Goal: Communication & Community: Participate in discussion

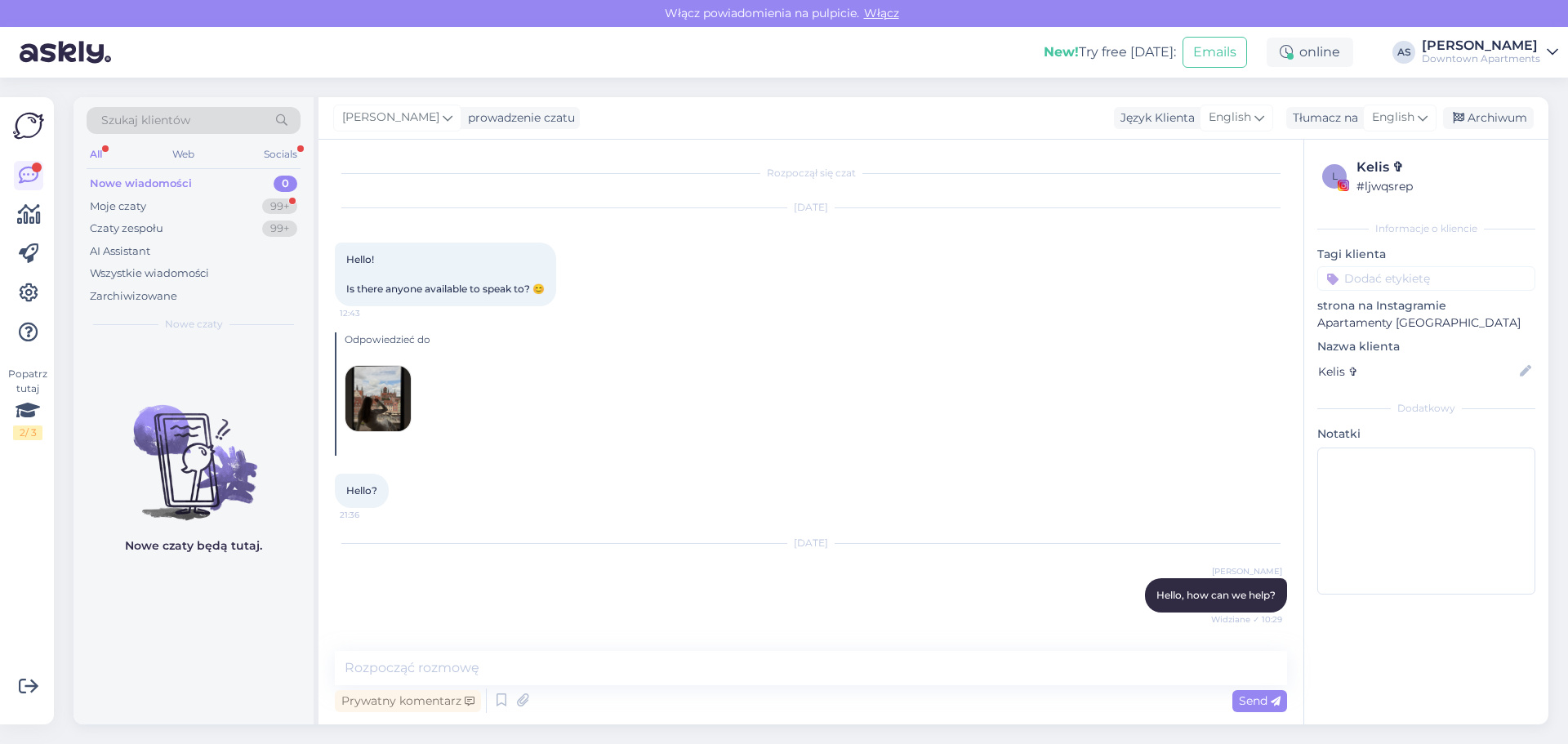
scroll to position [685, 0]
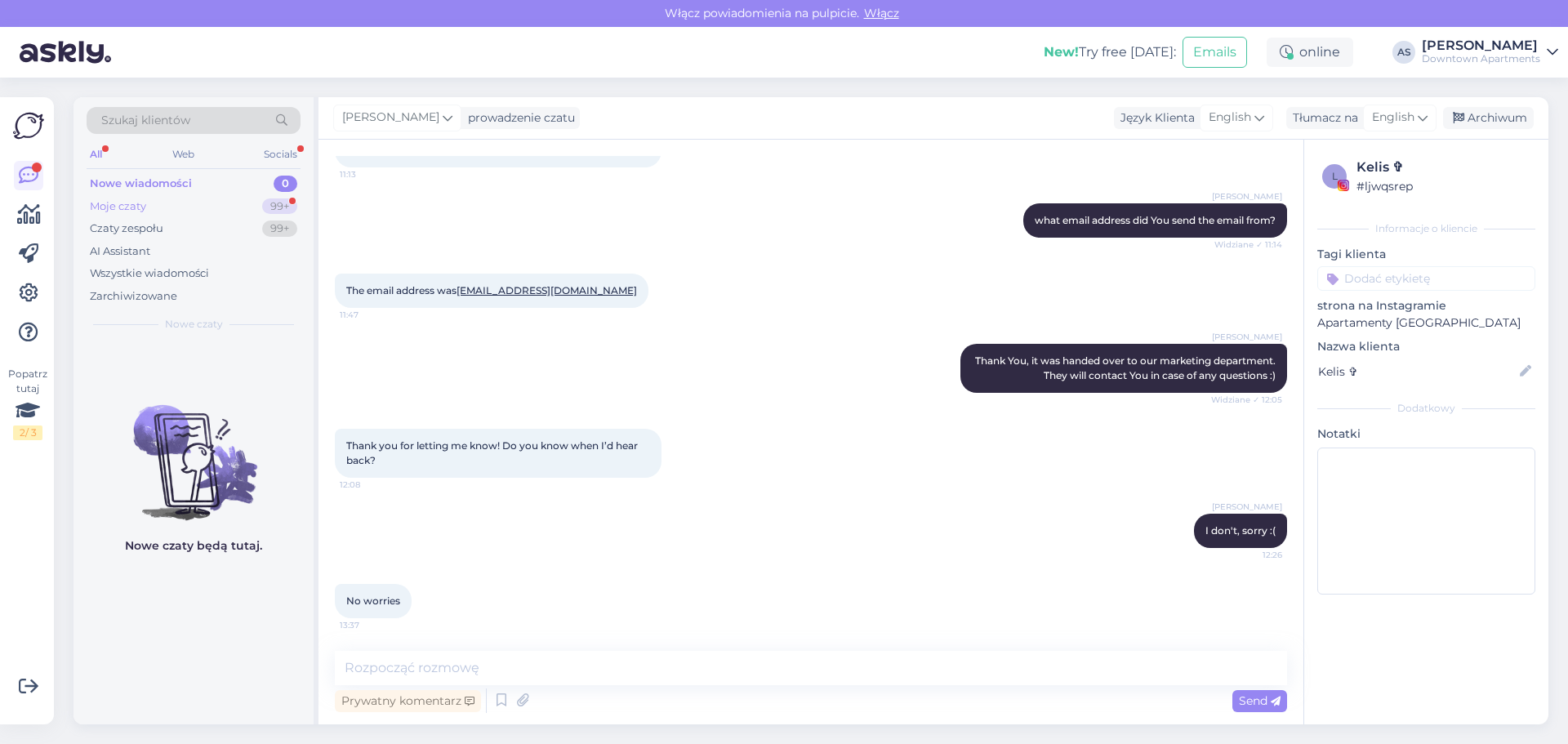
click at [128, 202] on div "Moje czaty" at bounding box center [118, 206] width 56 height 16
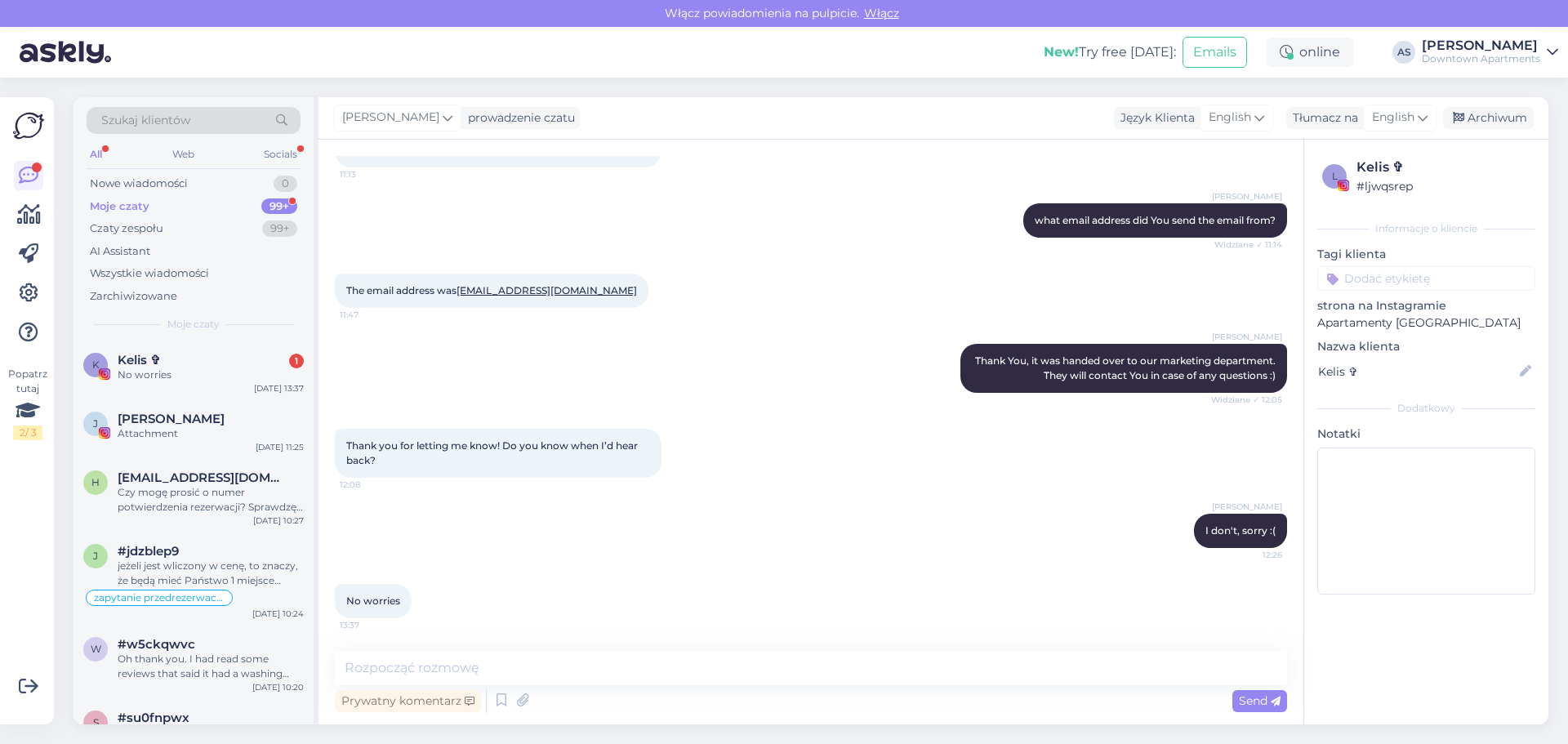
click at [698, 572] on div "No worries 13:37" at bounding box center [811, 601] width 952 height 71
click at [160, 375] on div "No worries" at bounding box center [210, 374] width 186 height 14
click at [159, 423] on span "[PERSON_NAME]" at bounding box center [171, 418] width 107 height 14
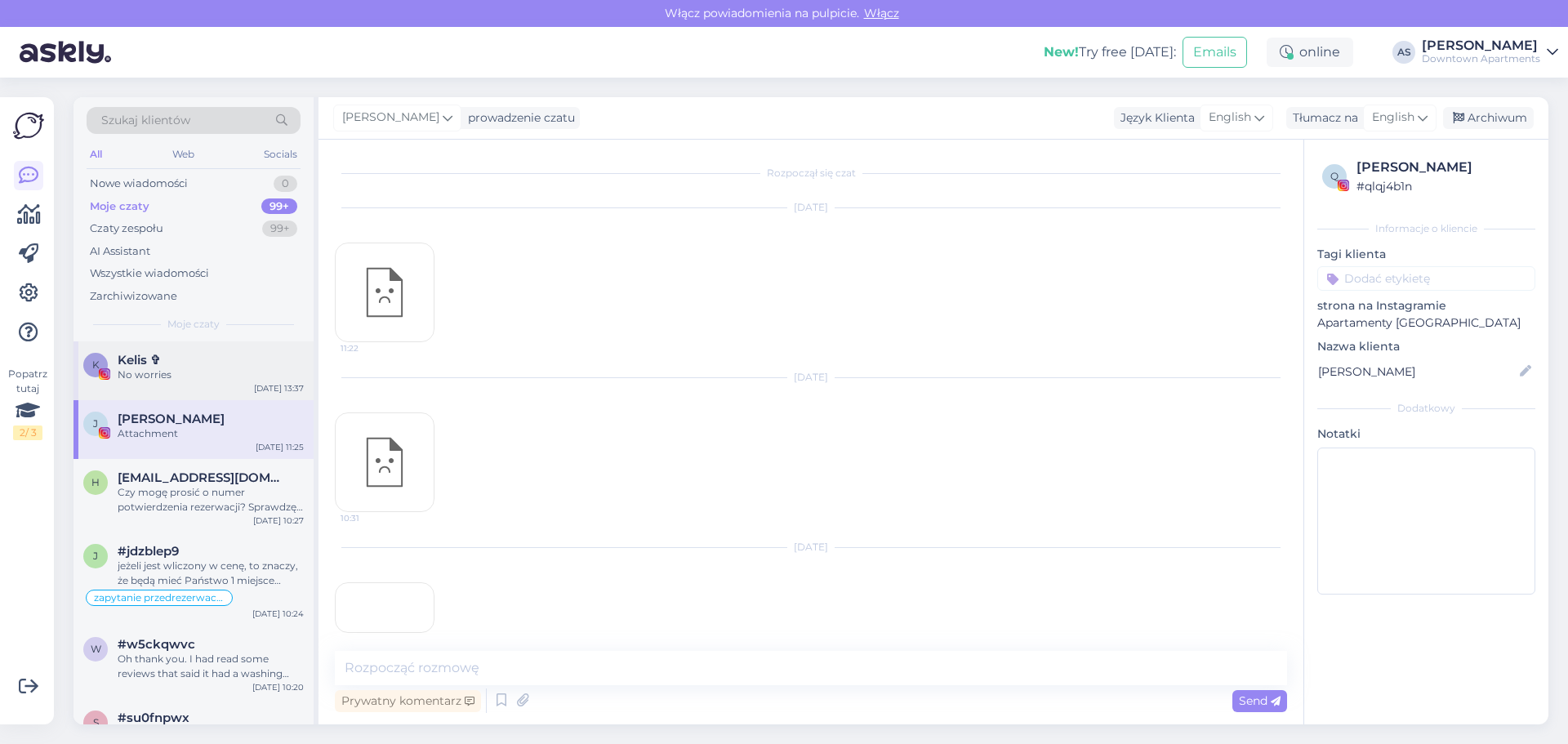
click at [168, 383] on div "K Kelis ✞ No worries [DATE] 13:37" at bounding box center [193, 371] width 240 height 59
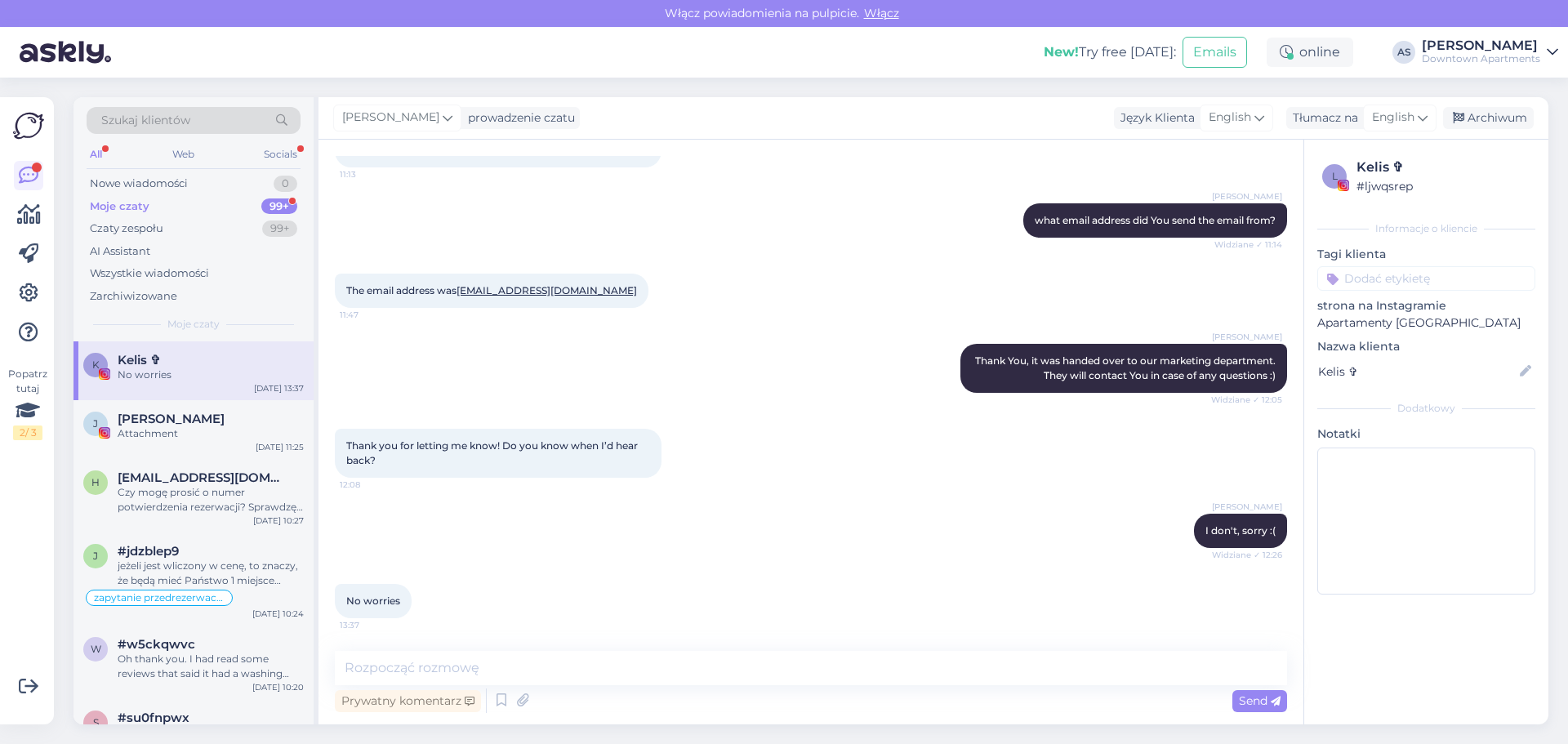
click at [167, 204] on div "Moje czaty 99+" at bounding box center [194, 207] width 214 height 23
click at [654, 568] on div "No worries 13:37" at bounding box center [811, 601] width 952 height 71
click at [183, 182] on div "Nowe wiadomości" at bounding box center [139, 184] width 98 height 16
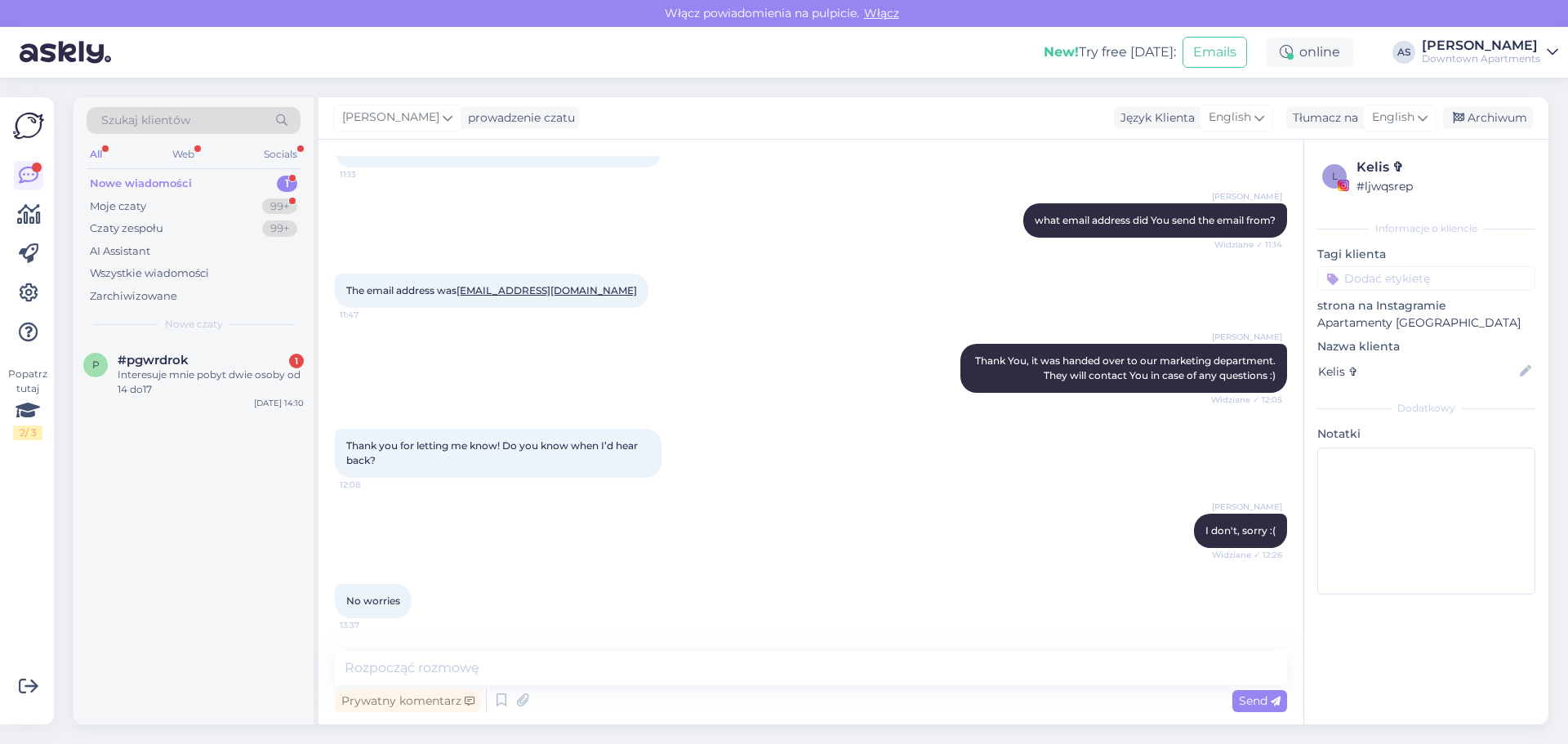
click at [215, 179] on div "Nowe wiadomości 1" at bounding box center [194, 184] width 214 height 23
click at [144, 210] on div "Moje czaty" at bounding box center [118, 206] width 56 height 16
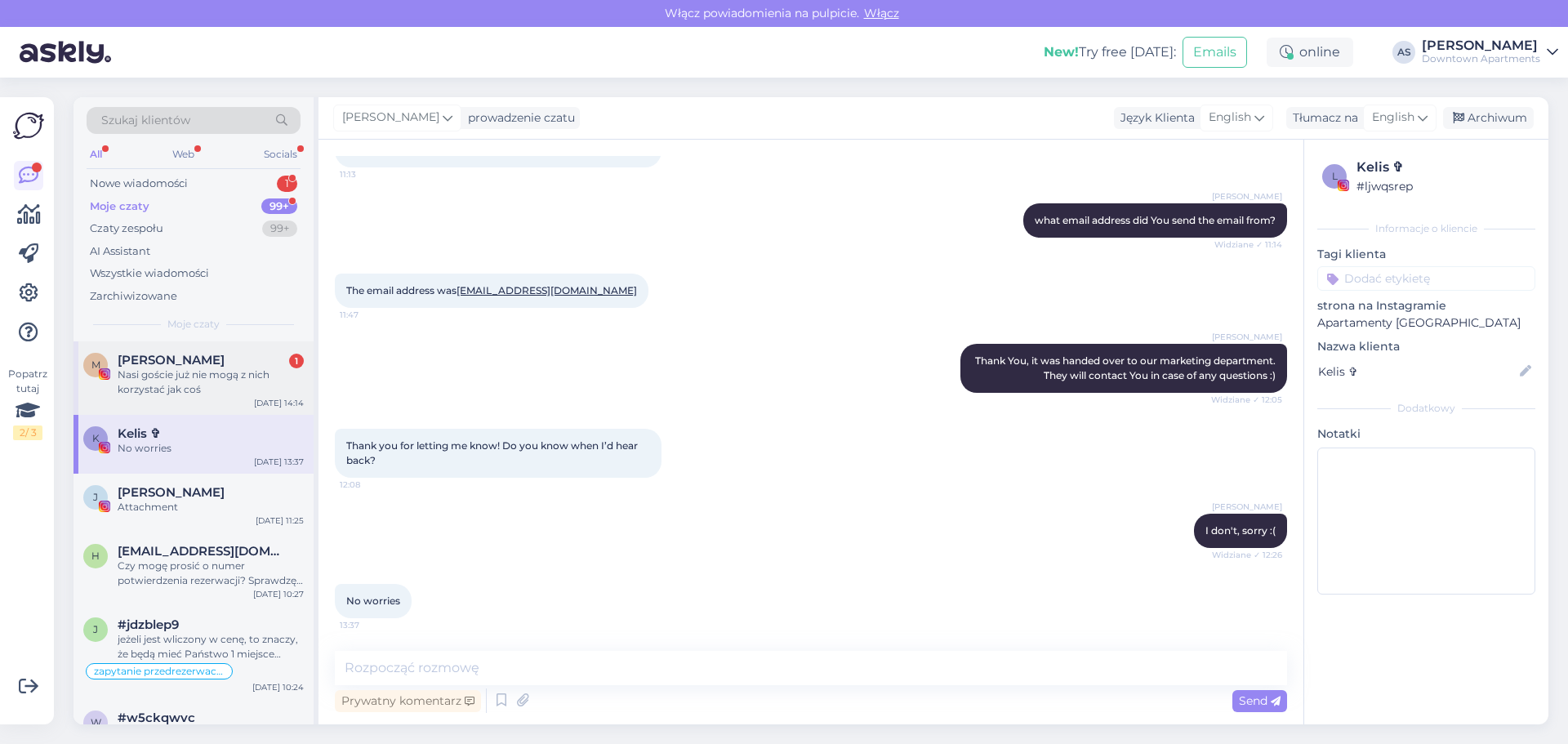
click at [183, 379] on div "Nasi goście już nie mogą z nich korzystać jak coś" at bounding box center [210, 382] width 186 height 30
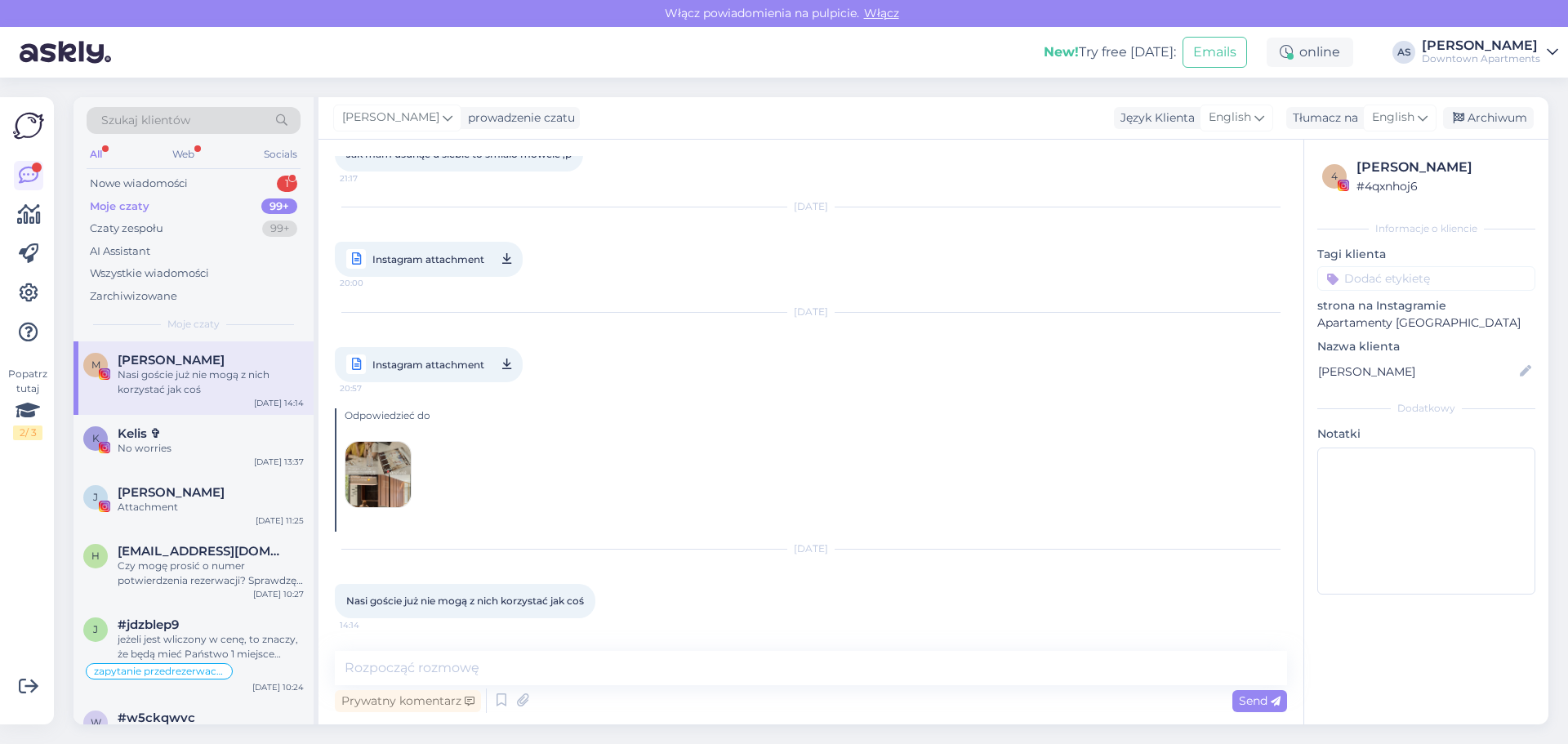
scroll to position [7043, 0]
click at [461, 604] on span "Nasi goście już nie mogą z nich korzystać jak coś" at bounding box center [465, 600] width 238 height 12
click at [386, 469] on img at bounding box center [377, 474] width 65 height 65
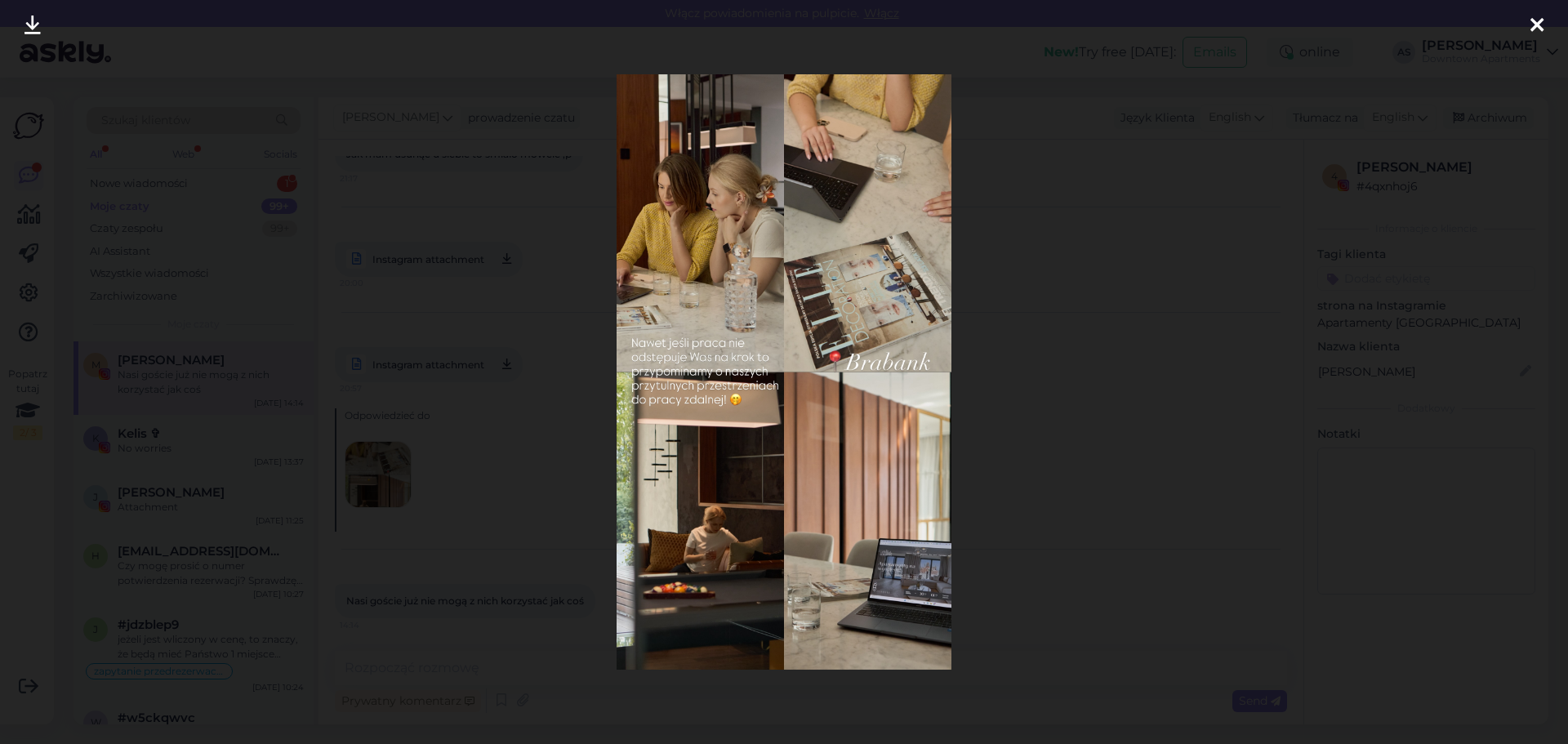
click at [1541, 17] on icon at bounding box center [1536, 26] width 13 height 21
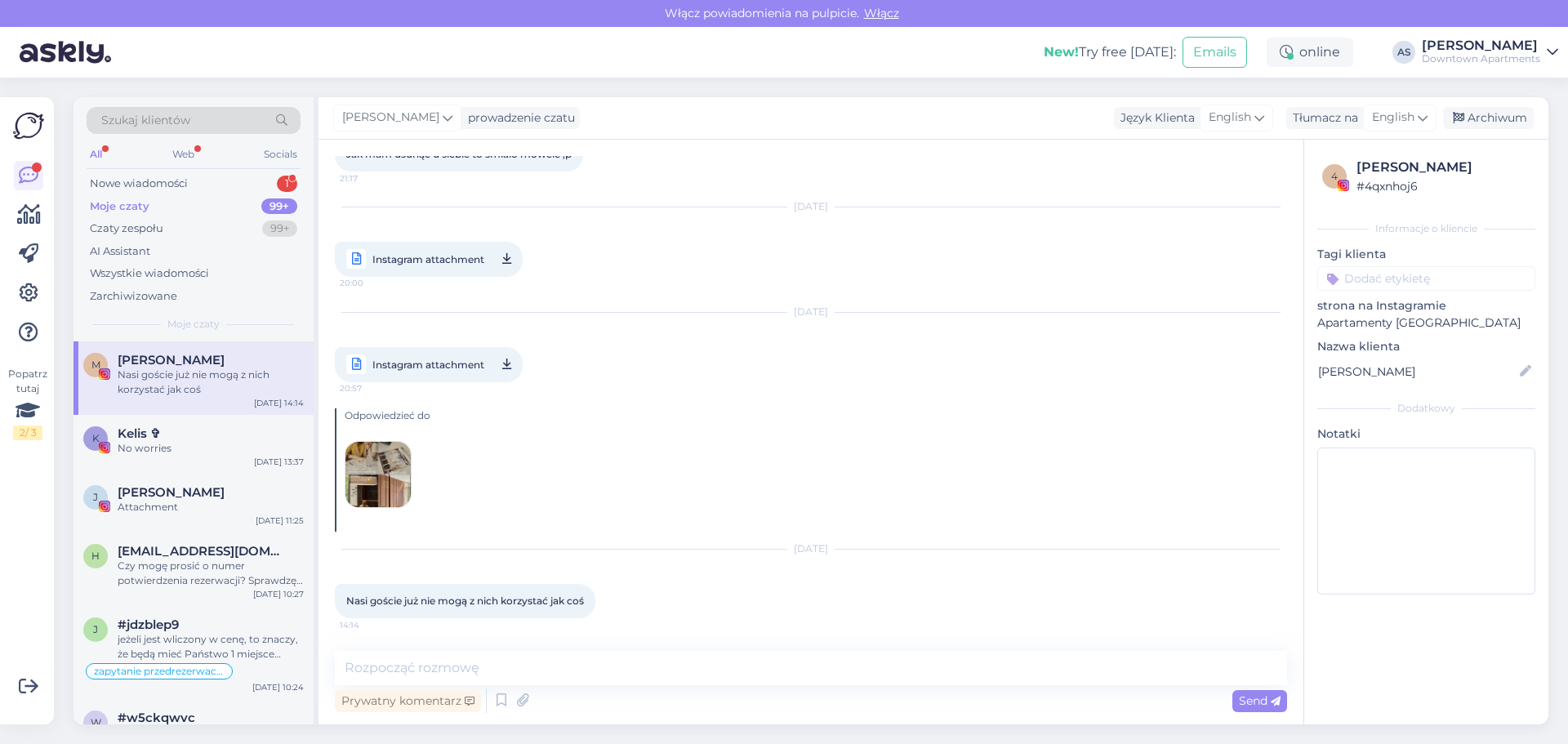
click at [507, 366] on icon at bounding box center [507, 365] width 9 height 20
